Goal: Navigation & Orientation: Find specific page/section

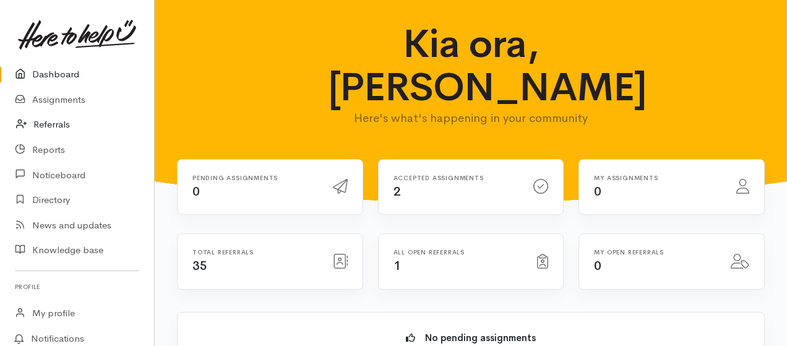
click at [50, 126] on link "Referrals" at bounding box center [77, 124] width 154 height 25
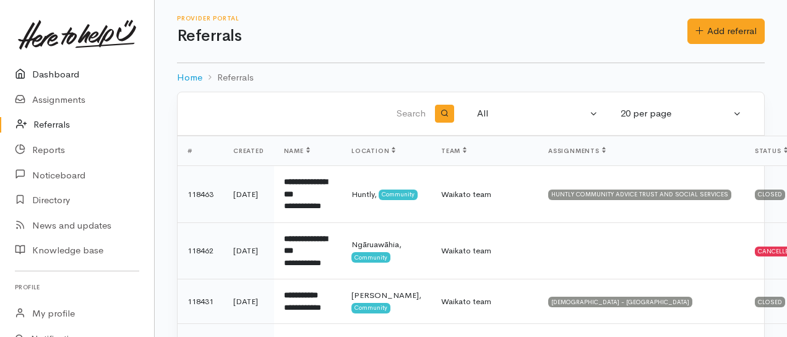
click at [58, 74] on link "Dashboard" at bounding box center [77, 74] width 154 height 25
